Goal: Use online tool/utility: Use online tool/utility

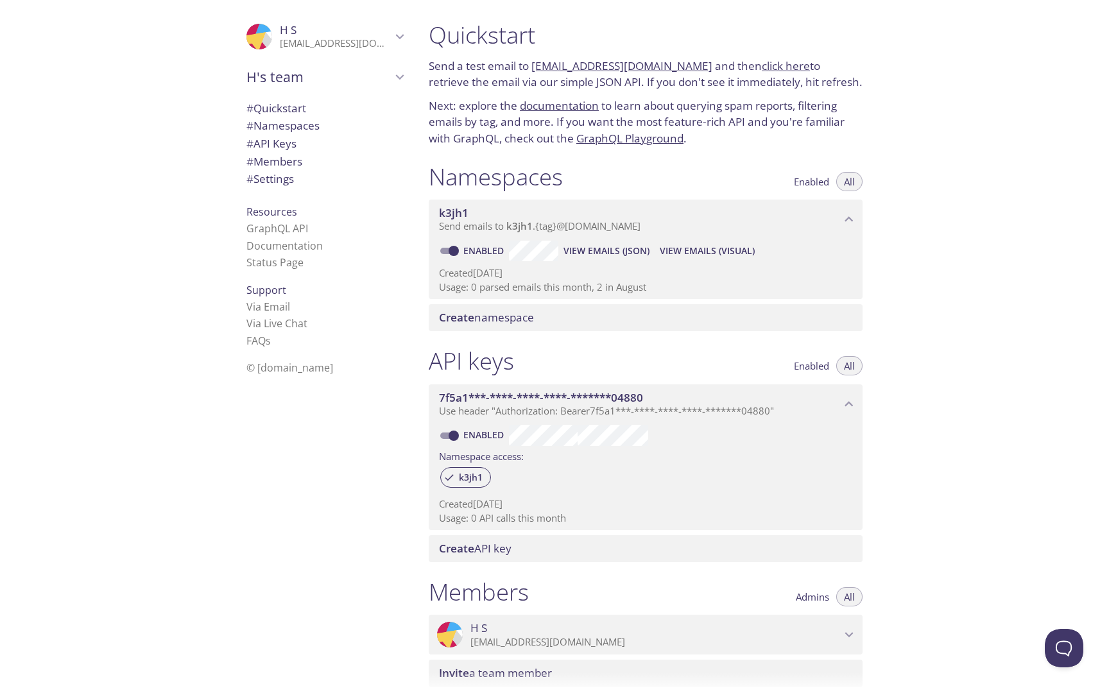
click at [530, 67] on p "Send a test email to [EMAIL_ADDRESS][DOMAIN_NAME] and then click here to retrie…" at bounding box center [646, 74] width 434 height 33
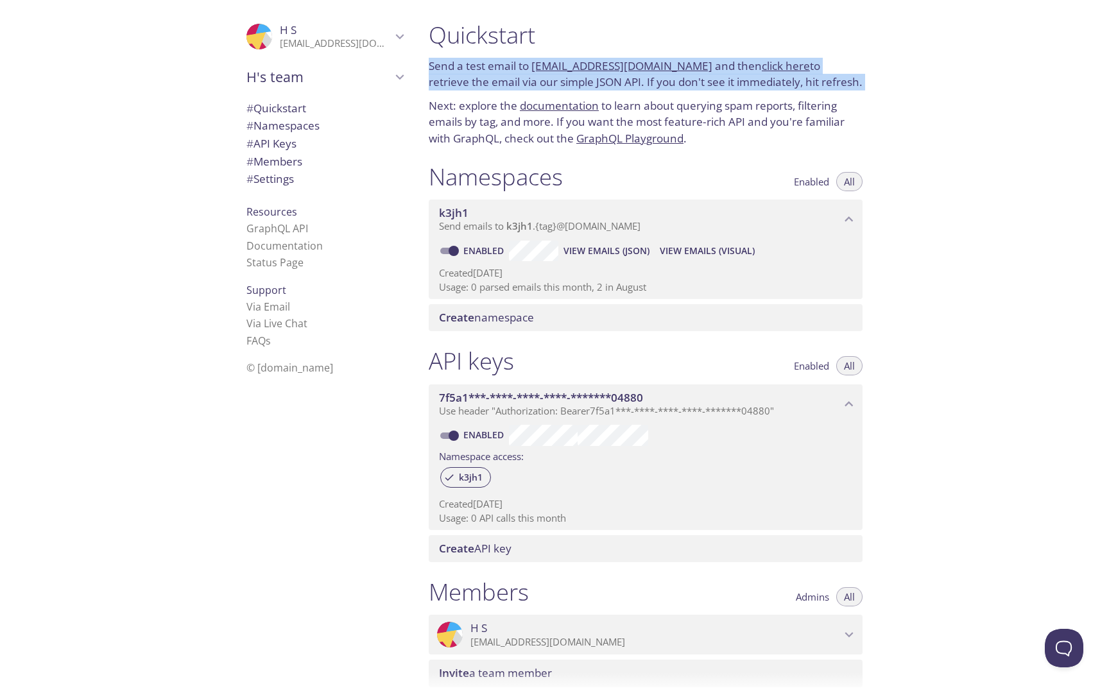
click at [530, 67] on p "Send a test email to [EMAIL_ADDRESS][DOMAIN_NAME] and then click here to retrie…" at bounding box center [646, 74] width 434 height 33
click at [530, 65] on p "Send a test email to [EMAIL_ADDRESS][DOMAIN_NAME] and then click here to retrie…" at bounding box center [646, 74] width 434 height 33
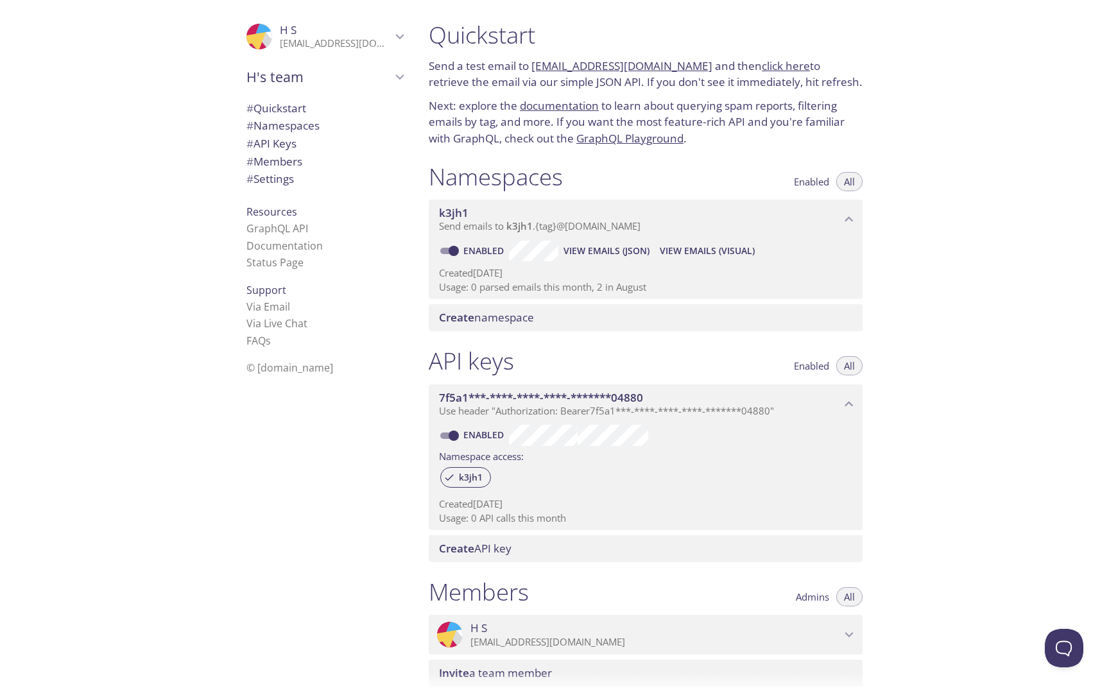
click at [530, 65] on p "Send a test email to [EMAIL_ADDRESS][DOMAIN_NAME] and then click here to retrie…" at bounding box center [646, 74] width 434 height 33
